Goal: Use online tool/utility: Utilize a website feature to perform a specific function

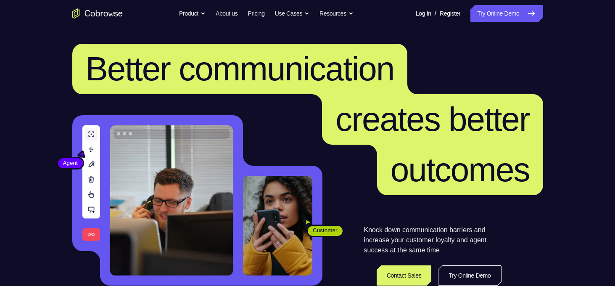
click at [496, 10] on link "Try Online Demo" at bounding box center [506, 13] width 72 height 17
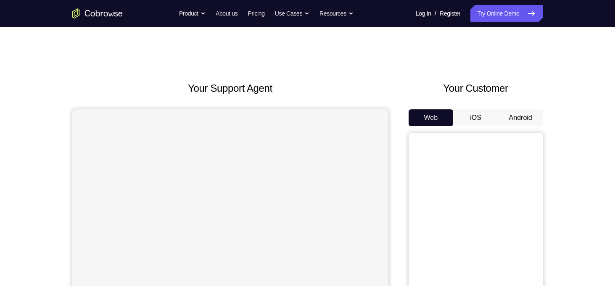
click at [515, 111] on button "Android" at bounding box center [520, 117] width 45 height 17
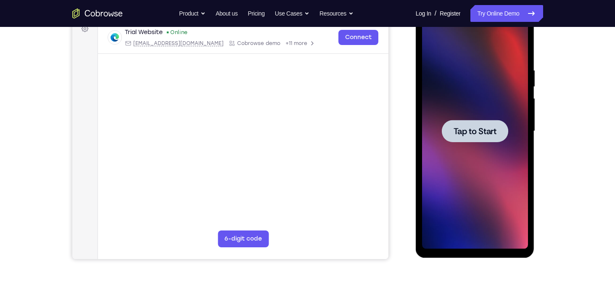
click at [470, 137] on div at bounding box center [475, 131] width 66 height 22
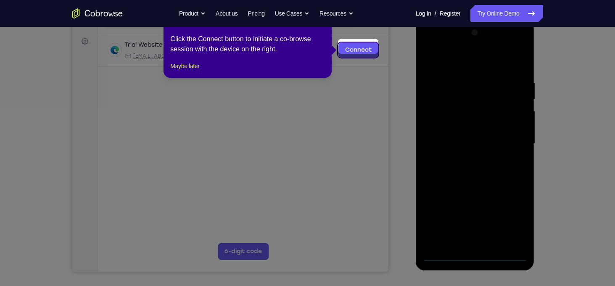
scroll to position [118, 0]
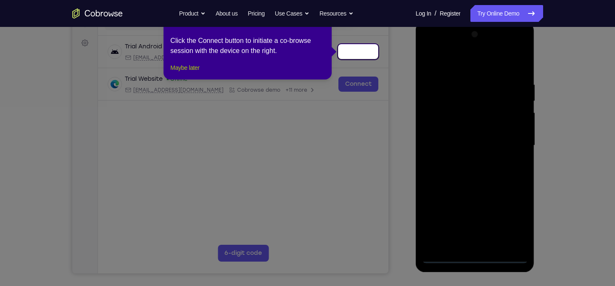
click at [187, 73] on button "Maybe later" at bounding box center [184, 68] width 29 height 10
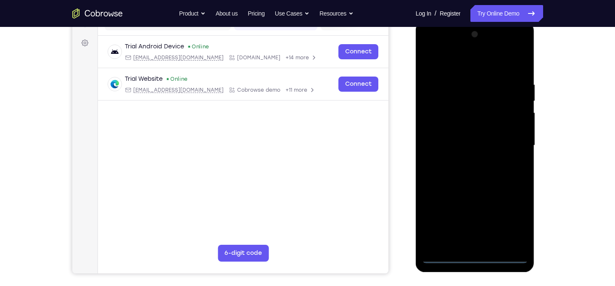
click at [475, 255] on div at bounding box center [475, 145] width 106 height 235
drag, startPoint x: 511, startPoint y: 220, endPoint x: 430, endPoint y: 47, distance: 191.2
click at [430, 47] on div at bounding box center [475, 145] width 106 height 235
click at [512, 144] on div at bounding box center [475, 145] width 106 height 235
click at [466, 161] on div at bounding box center [475, 145] width 106 height 235
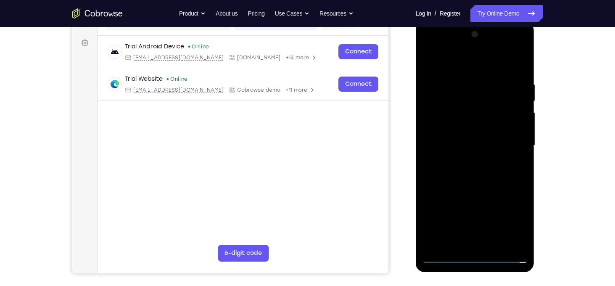
click at [458, 140] on div at bounding box center [475, 145] width 106 height 235
click at [432, 211] on div at bounding box center [475, 145] width 106 height 235
click at [483, 224] on div at bounding box center [475, 145] width 106 height 235
click at [452, 213] on div at bounding box center [475, 145] width 106 height 235
click at [508, 195] on div at bounding box center [475, 145] width 106 height 235
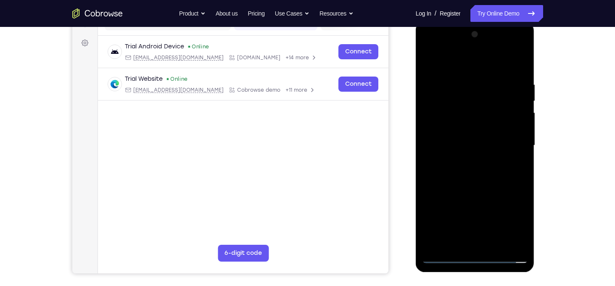
click at [508, 195] on div at bounding box center [475, 145] width 106 height 235
click at [519, 226] on div at bounding box center [475, 145] width 106 height 235
click at [509, 196] on div at bounding box center [475, 145] width 106 height 235
click at [505, 240] on div at bounding box center [475, 145] width 106 height 235
click at [432, 241] on div at bounding box center [475, 145] width 106 height 235
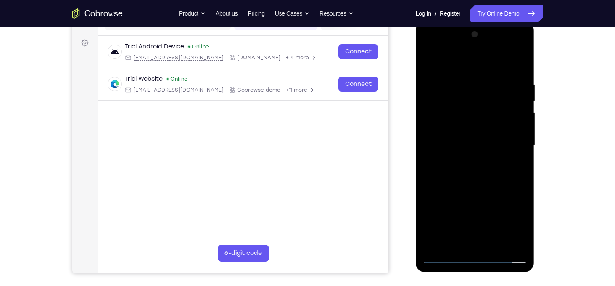
click at [458, 211] on div at bounding box center [475, 145] width 106 height 235
click at [506, 238] on div at bounding box center [475, 145] width 106 height 235
click at [429, 240] on div at bounding box center [475, 145] width 106 height 235
click at [456, 197] on div at bounding box center [475, 145] width 106 height 235
click at [449, 196] on div at bounding box center [475, 145] width 106 height 235
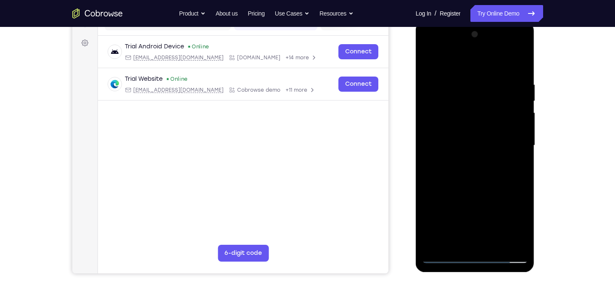
click at [453, 211] on div at bounding box center [475, 145] width 106 height 235
click at [433, 211] on div at bounding box center [475, 145] width 106 height 235
click at [460, 197] on div at bounding box center [475, 145] width 106 height 235
click at [453, 198] on div at bounding box center [475, 145] width 106 height 235
click at [453, 211] on div at bounding box center [475, 145] width 106 height 235
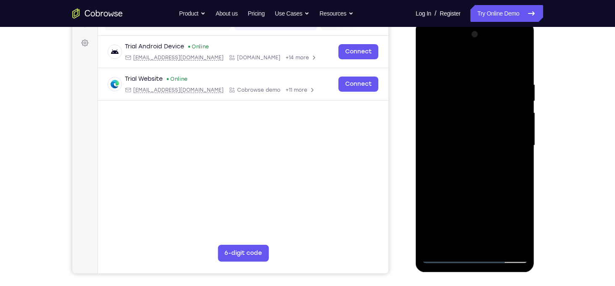
click at [435, 211] on div at bounding box center [475, 145] width 106 height 235
click at [451, 128] on div at bounding box center [475, 145] width 106 height 235
click at [431, 209] on div at bounding box center [475, 145] width 106 height 235
click at [485, 224] on div at bounding box center [475, 145] width 106 height 235
click at [452, 210] on div at bounding box center [475, 145] width 106 height 235
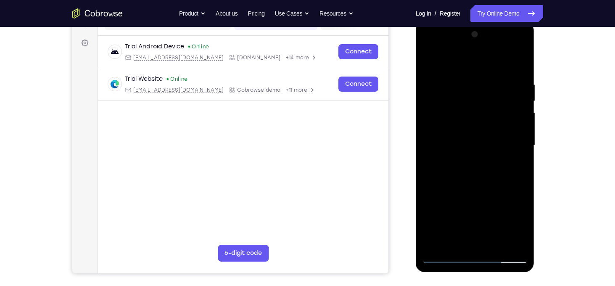
click at [510, 197] on div at bounding box center [475, 145] width 106 height 235
click at [459, 196] on div at bounding box center [475, 145] width 106 height 235
click at [450, 195] on div at bounding box center [475, 145] width 106 height 235
click at [452, 208] on div at bounding box center [475, 145] width 106 height 235
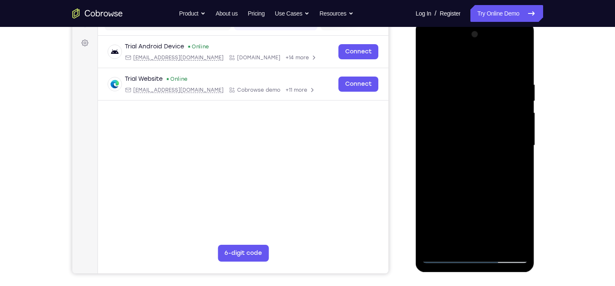
click at [432, 210] on div at bounding box center [475, 145] width 106 height 235
click at [426, 183] on div at bounding box center [475, 145] width 106 height 235
click at [440, 183] on div at bounding box center [475, 145] width 106 height 235
click at [449, 184] on div at bounding box center [475, 145] width 106 height 235
click at [461, 182] on div at bounding box center [475, 145] width 106 height 235
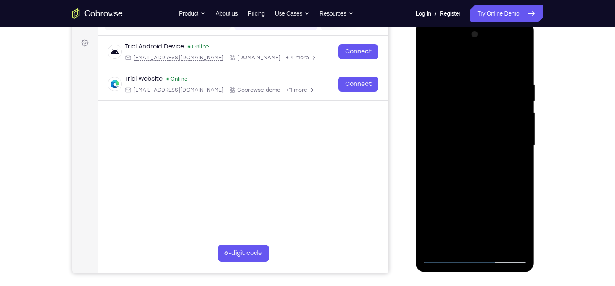
click at [516, 129] on div at bounding box center [475, 145] width 106 height 235
click at [494, 144] on div at bounding box center [475, 145] width 106 height 235
drag, startPoint x: 494, startPoint y: 144, endPoint x: 463, endPoint y: 201, distance: 65.4
click at [463, 201] on div at bounding box center [475, 145] width 106 height 235
click at [461, 235] on div at bounding box center [475, 145] width 106 height 235
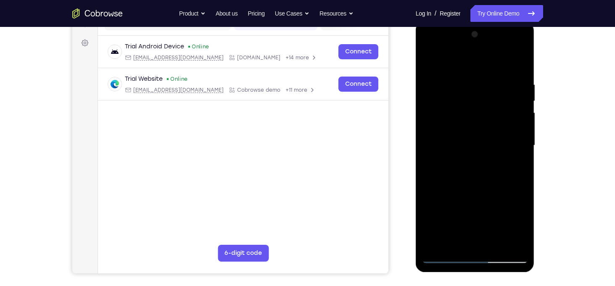
click at [451, 232] on div at bounding box center [475, 145] width 106 height 235
click at [429, 45] on div at bounding box center [475, 145] width 106 height 235
